Goal: Task Accomplishment & Management: Manage account settings

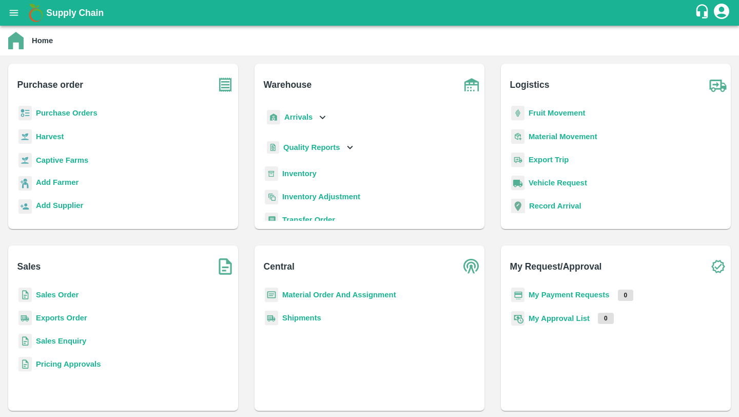
click at [72, 289] on p "Sales Order" at bounding box center [57, 294] width 43 height 11
click at [61, 296] on b "Sales Order" at bounding box center [57, 295] width 43 height 8
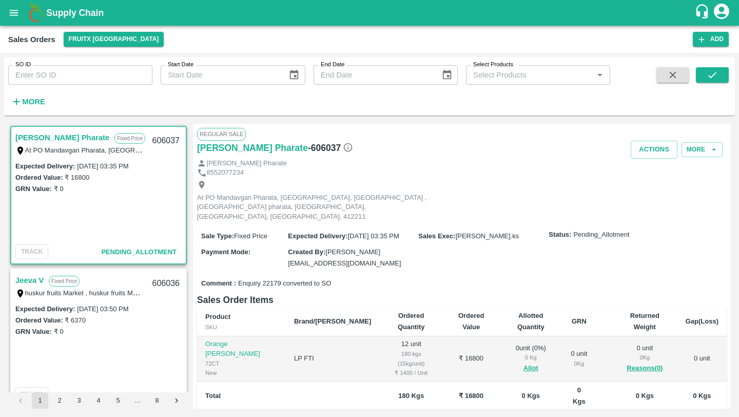
click at [98, 78] on input "SO ID" at bounding box center [80, 75] width 144 height 20
paste input "604855"
type input "604855"
click at [715, 76] on icon "submit" at bounding box center [712, 74] width 11 height 11
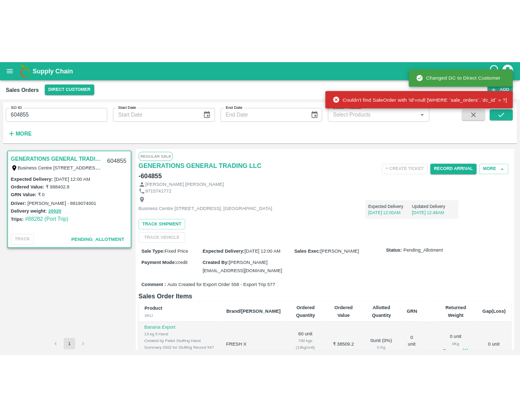
scroll to position [23, 0]
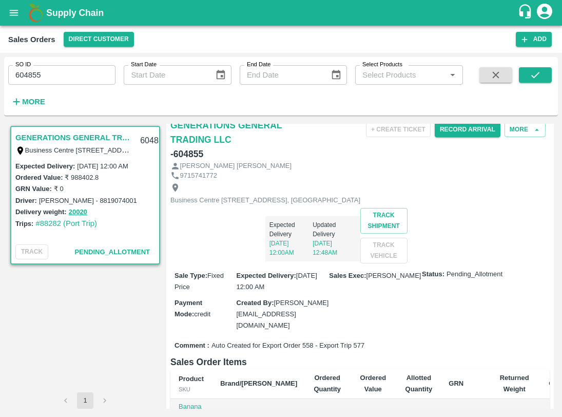
click at [516, 123] on div "GENERATIONS GENERAL TRADING LLC Business Centre 1, M Floor,, [GEOGRAPHIC_DATA],…" at bounding box center [281, 266] width 554 height 293
click at [515, 128] on button "More" at bounding box center [525, 129] width 41 height 15
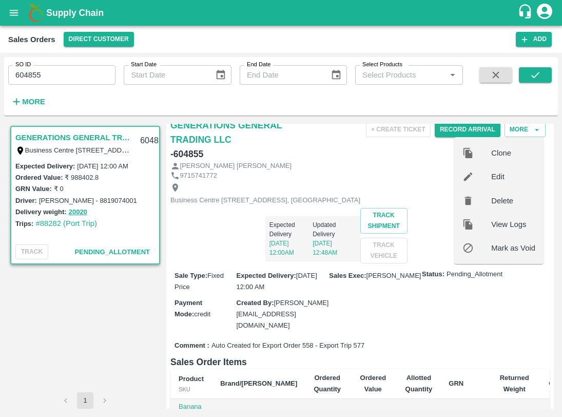
click at [497, 175] on span "Edit" at bounding box center [513, 176] width 44 height 11
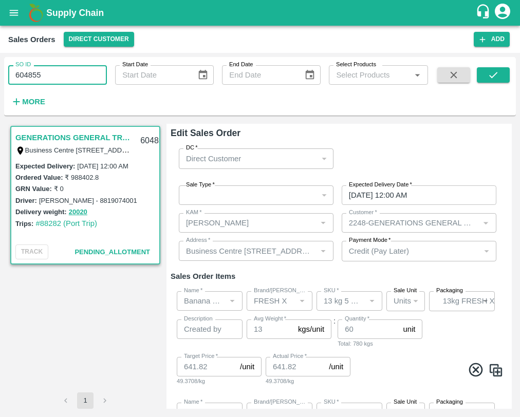
click at [27, 75] on input "604855" at bounding box center [57, 75] width 99 height 20
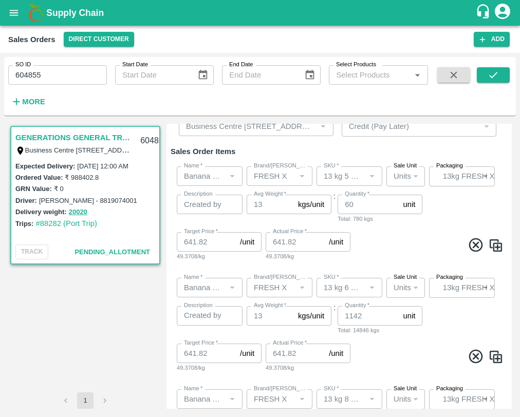
scroll to position [345, 0]
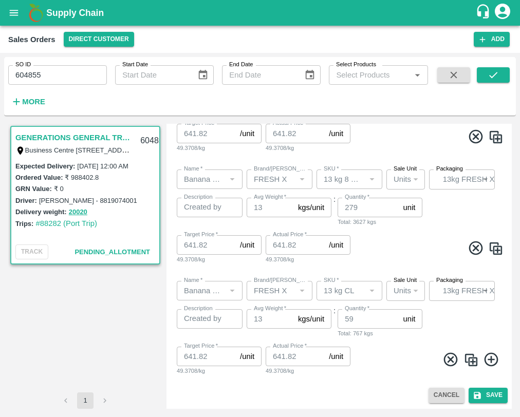
click at [440, 396] on button "Cancel" at bounding box center [446, 395] width 36 height 15
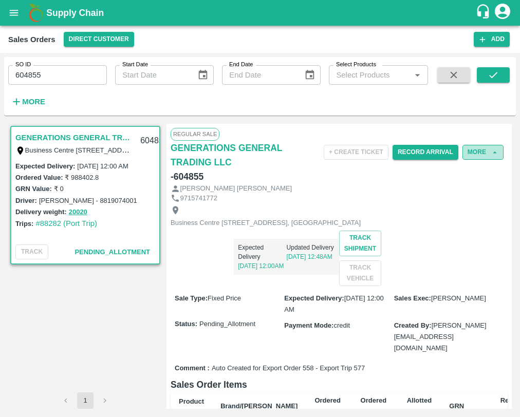
click at [475, 158] on button "More" at bounding box center [482, 152] width 41 height 15
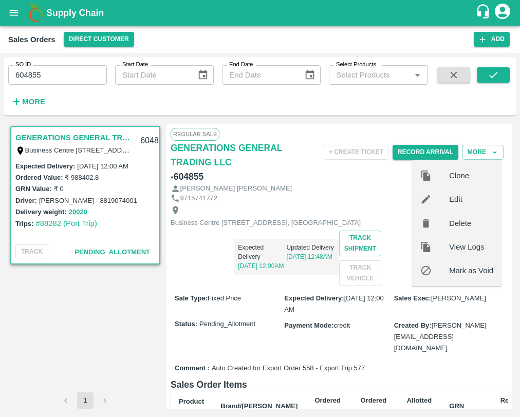
click at [454, 202] on span "Edit" at bounding box center [471, 199] width 44 height 11
